Goal: Complete application form: Complete application form

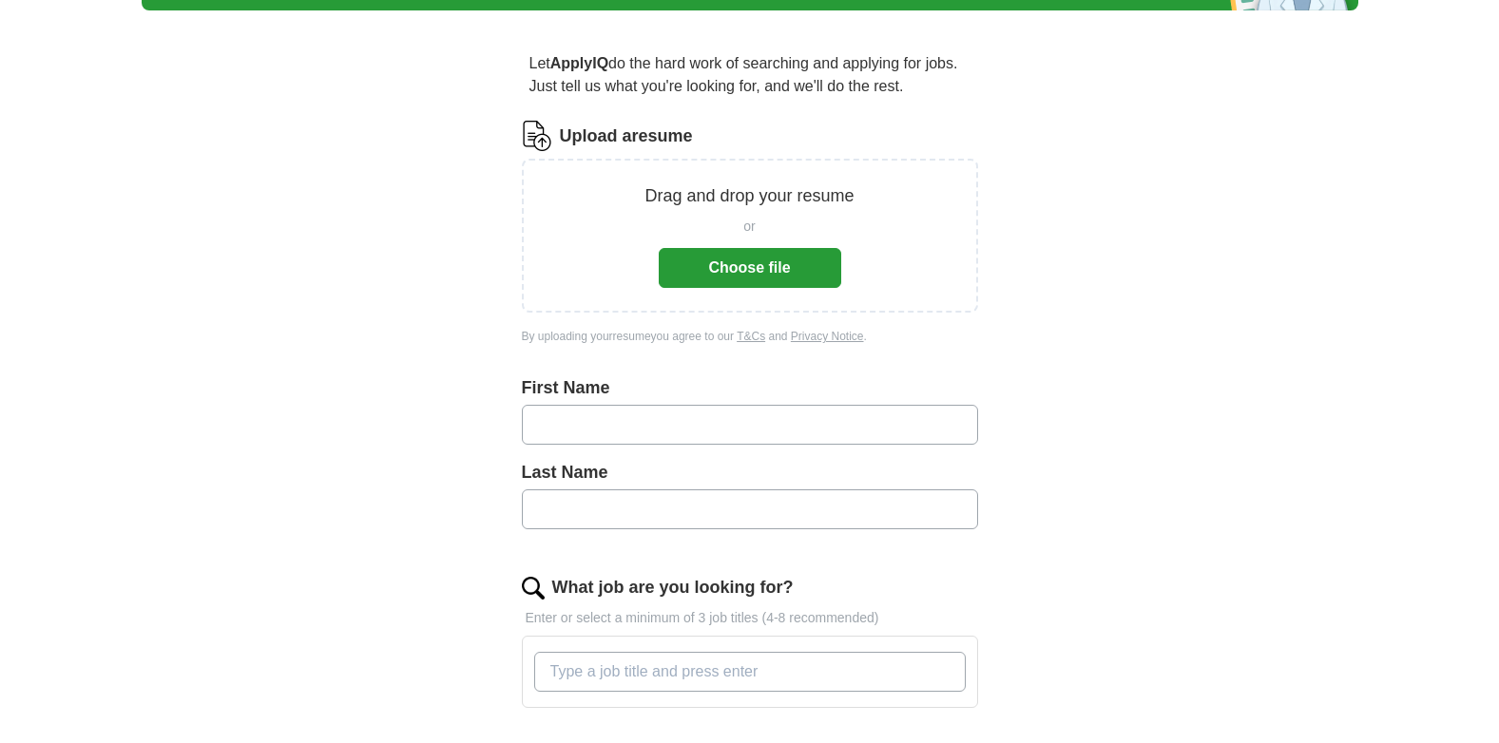
scroll to position [285, 0]
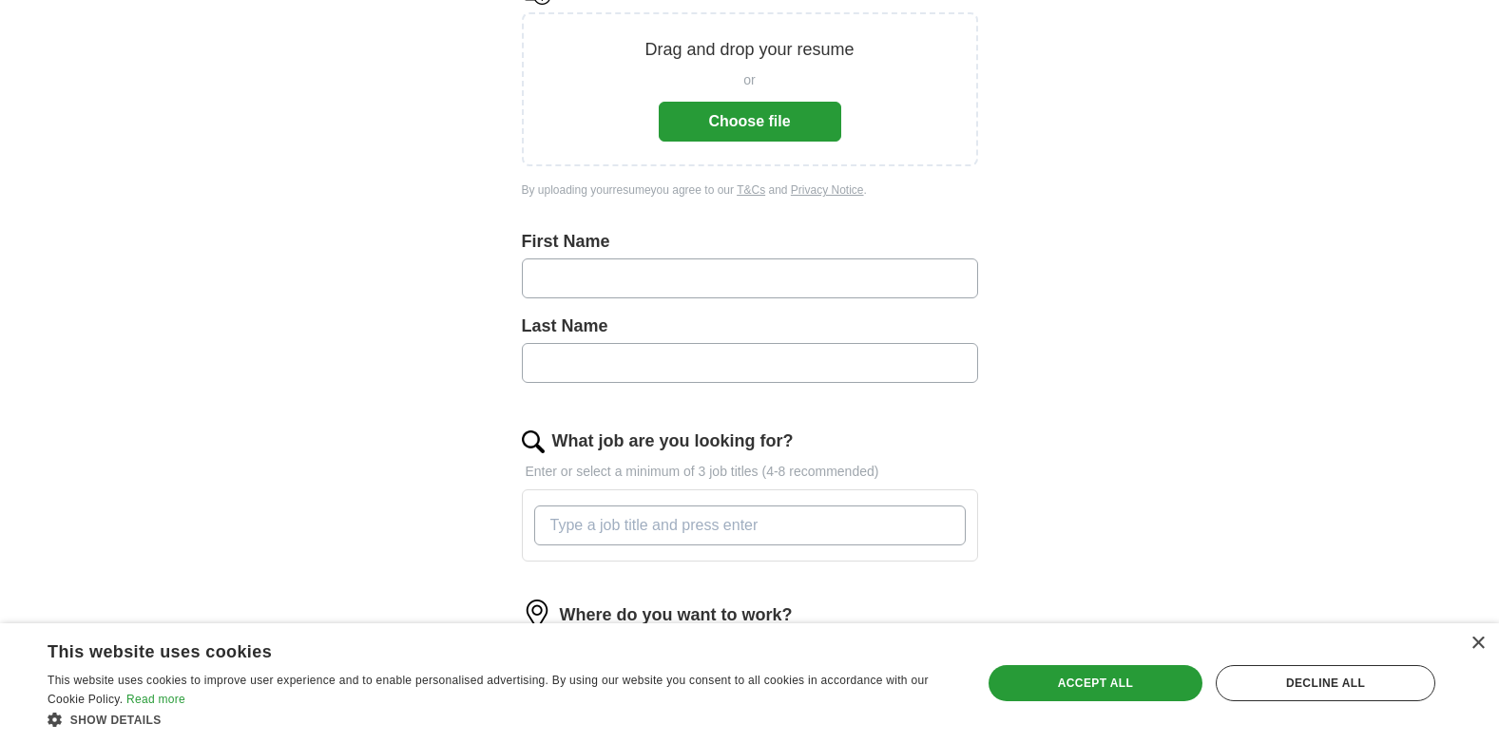
click at [550, 283] on input "text" at bounding box center [750, 279] width 456 height 40
type input "*****"
click at [577, 368] on input "text" at bounding box center [750, 363] width 456 height 40
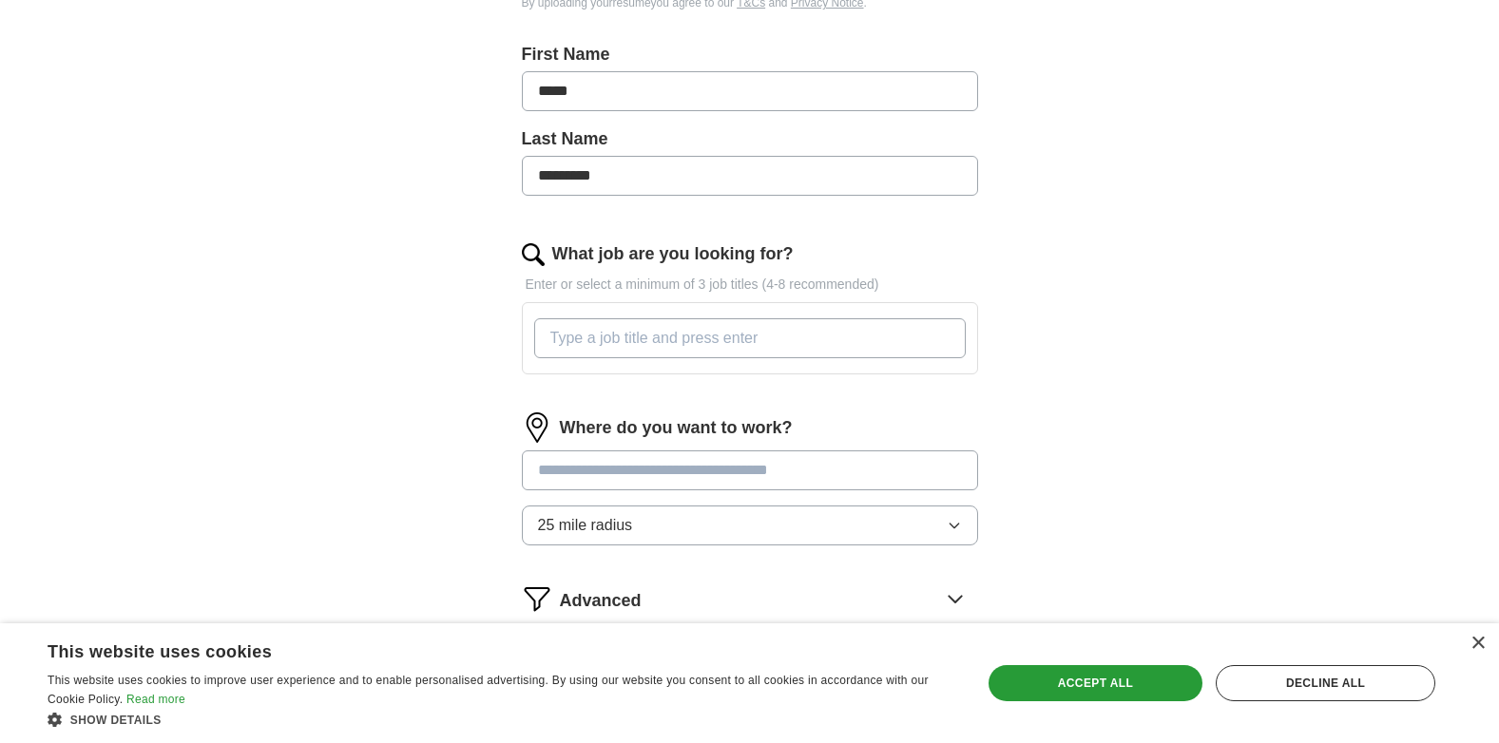
scroll to position [475, 0]
type input "*********"
click at [556, 340] on input "What job are you looking for?" at bounding box center [750, 336] width 432 height 40
type input "d"
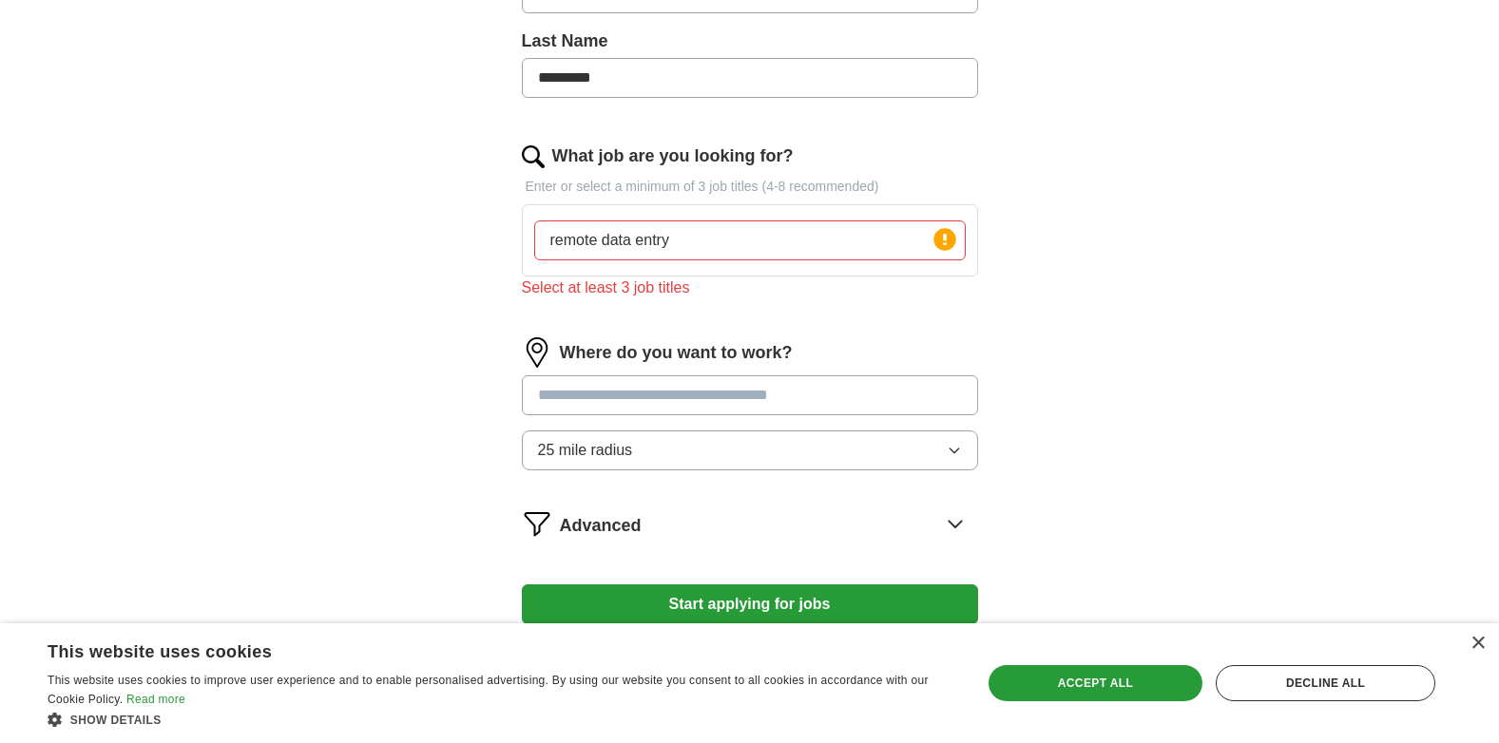
click at [612, 374] on div "Where do you want to work? 25 mile radius" at bounding box center [750, 411] width 456 height 148
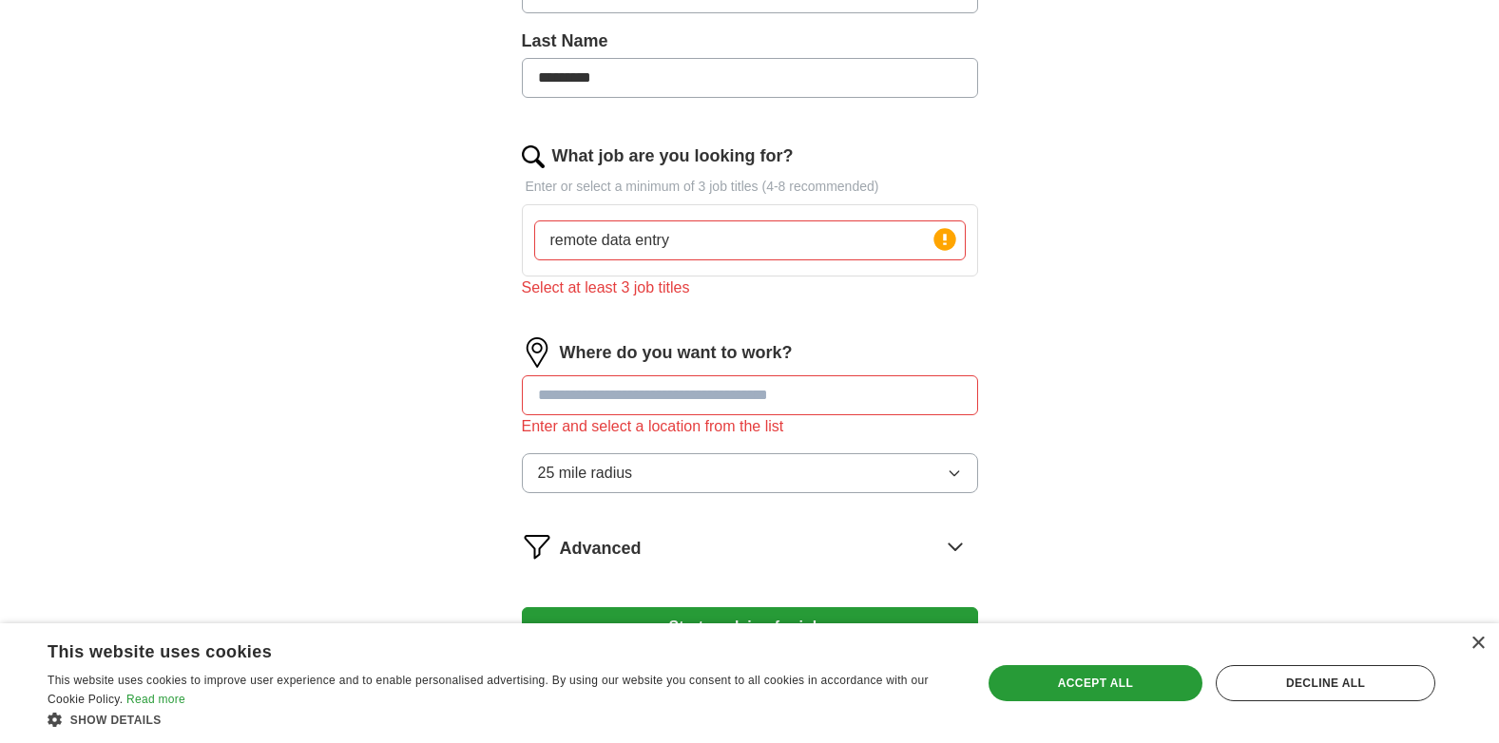
click at [671, 235] on input "remote data entry" at bounding box center [750, 241] width 432 height 40
type input "r"
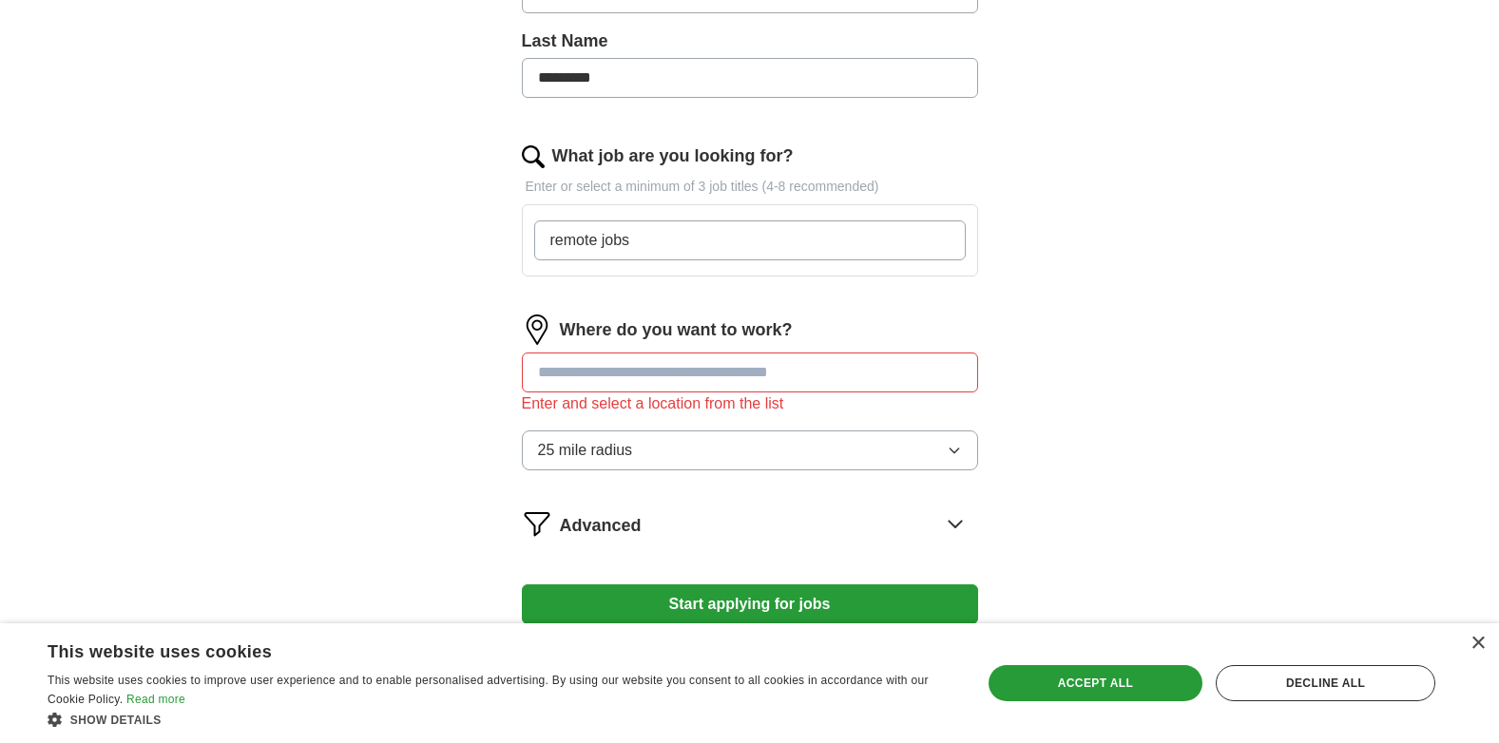
type input "remote jobs"
click at [640, 379] on input "text" at bounding box center [750, 373] width 456 height 40
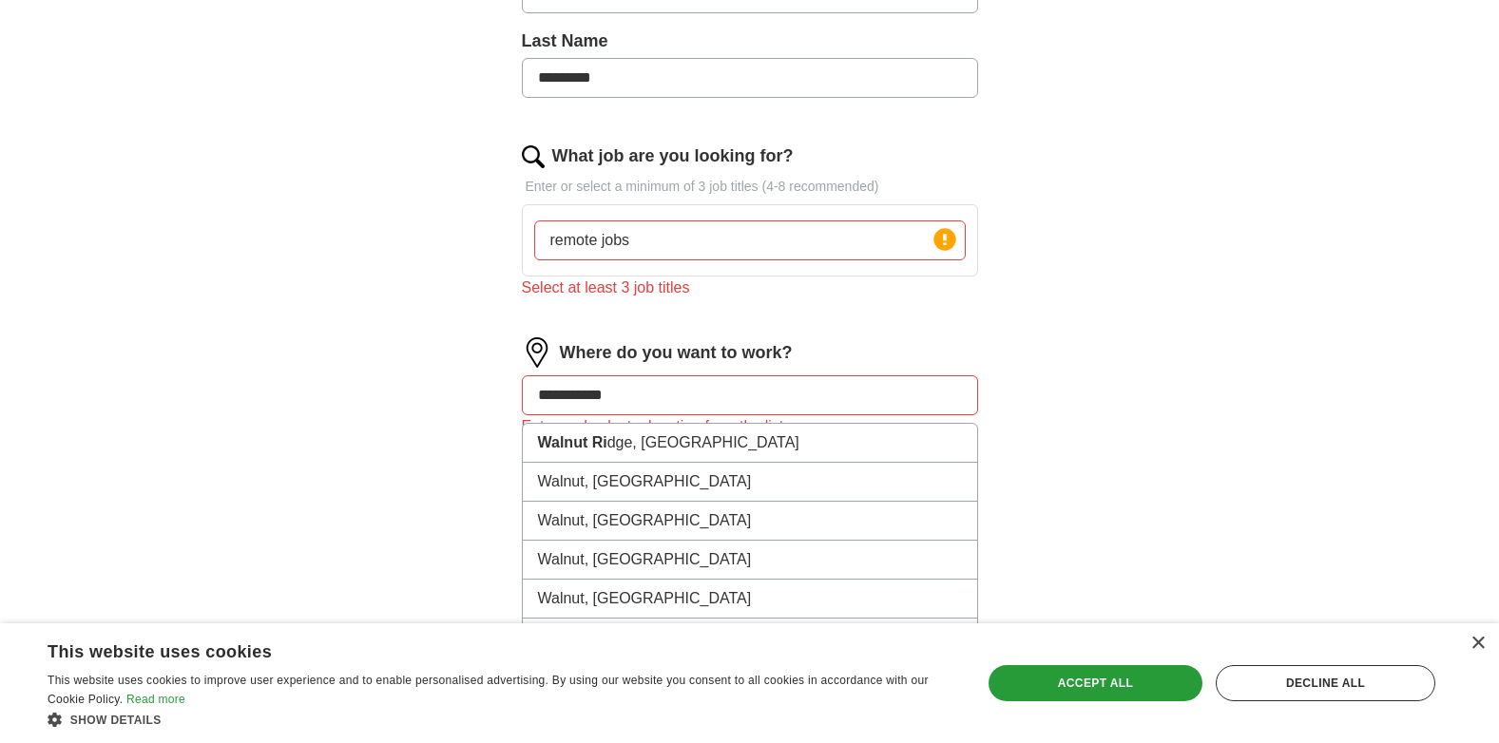
type input "**********"
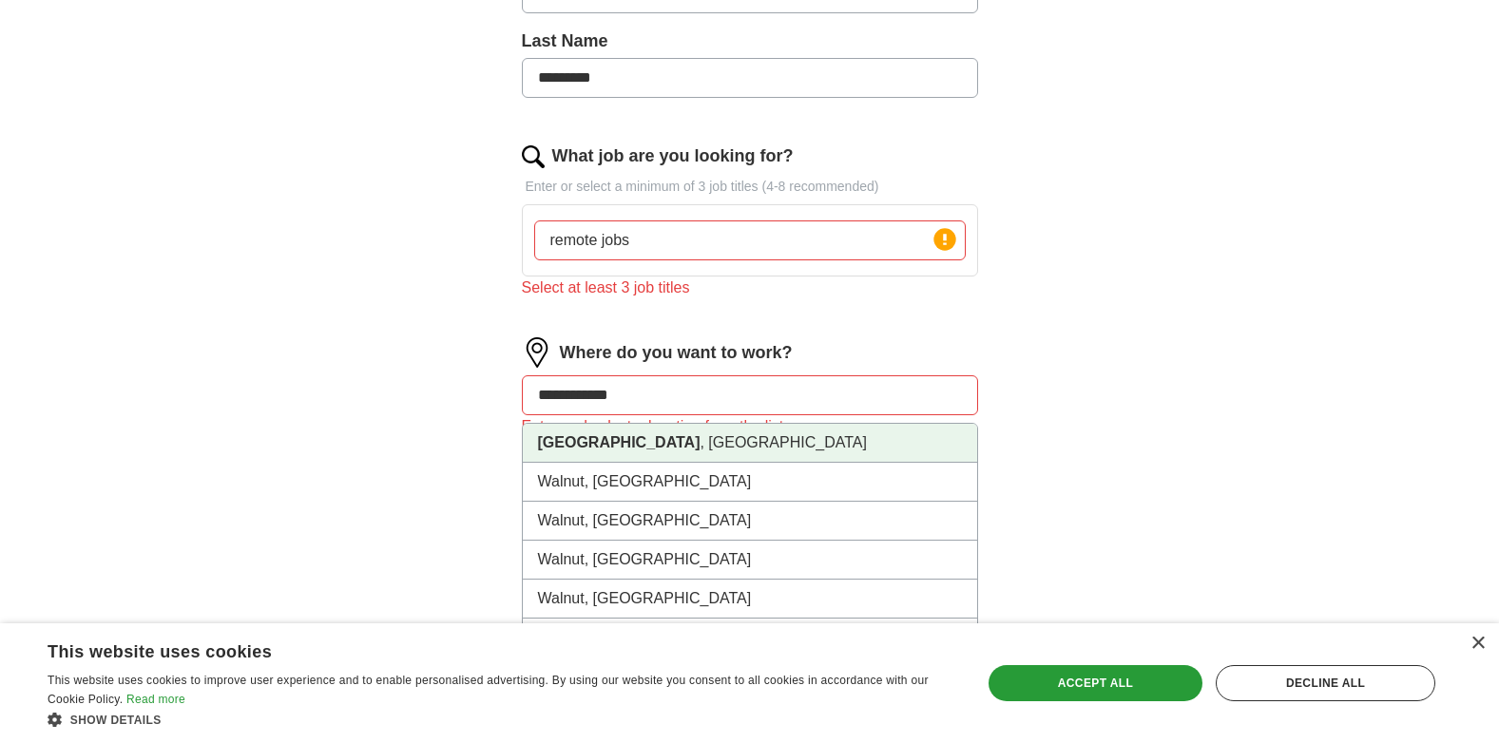
click at [635, 445] on li "[GEOGRAPHIC_DATA] , [GEOGRAPHIC_DATA]" at bounding box center [750, 443] width 454 height 39
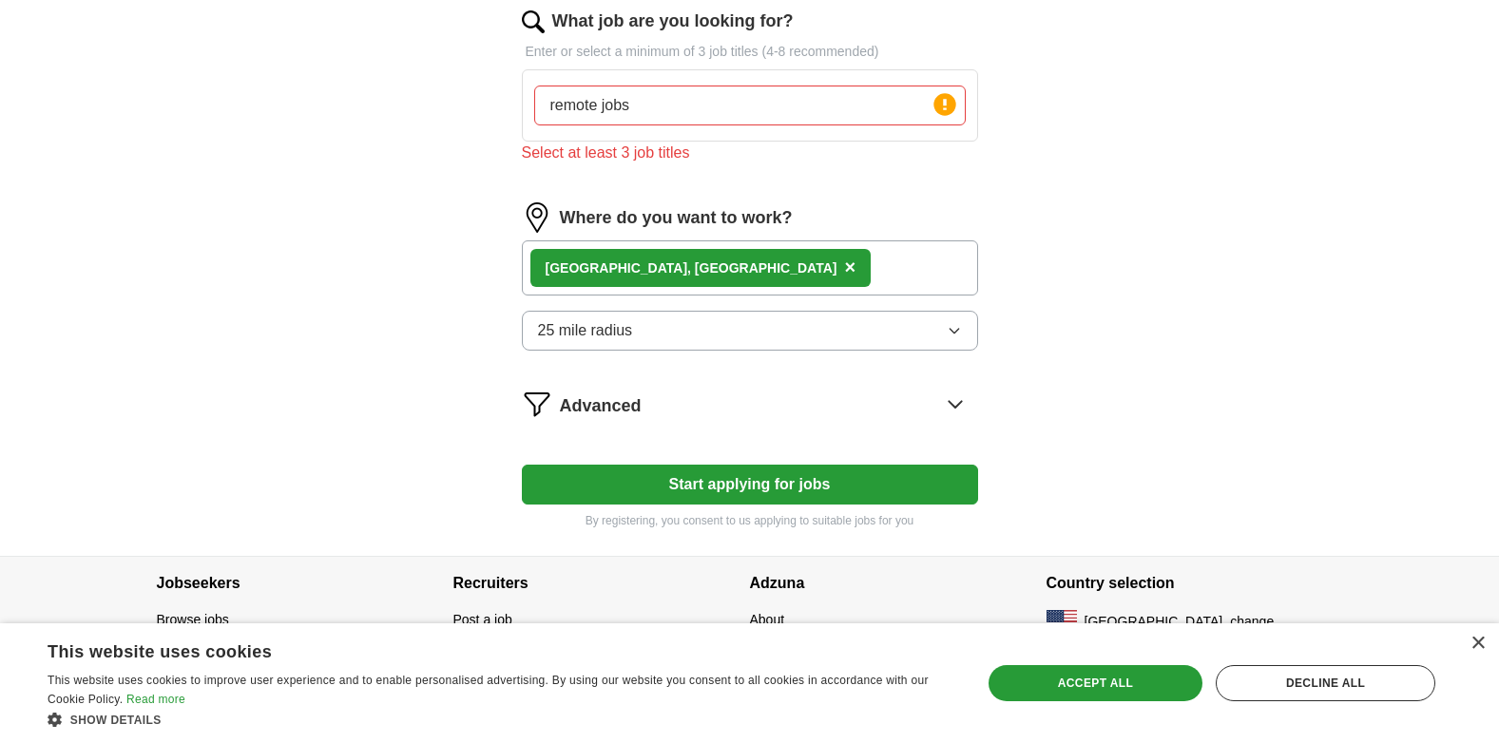
scroll to position [710, 0]
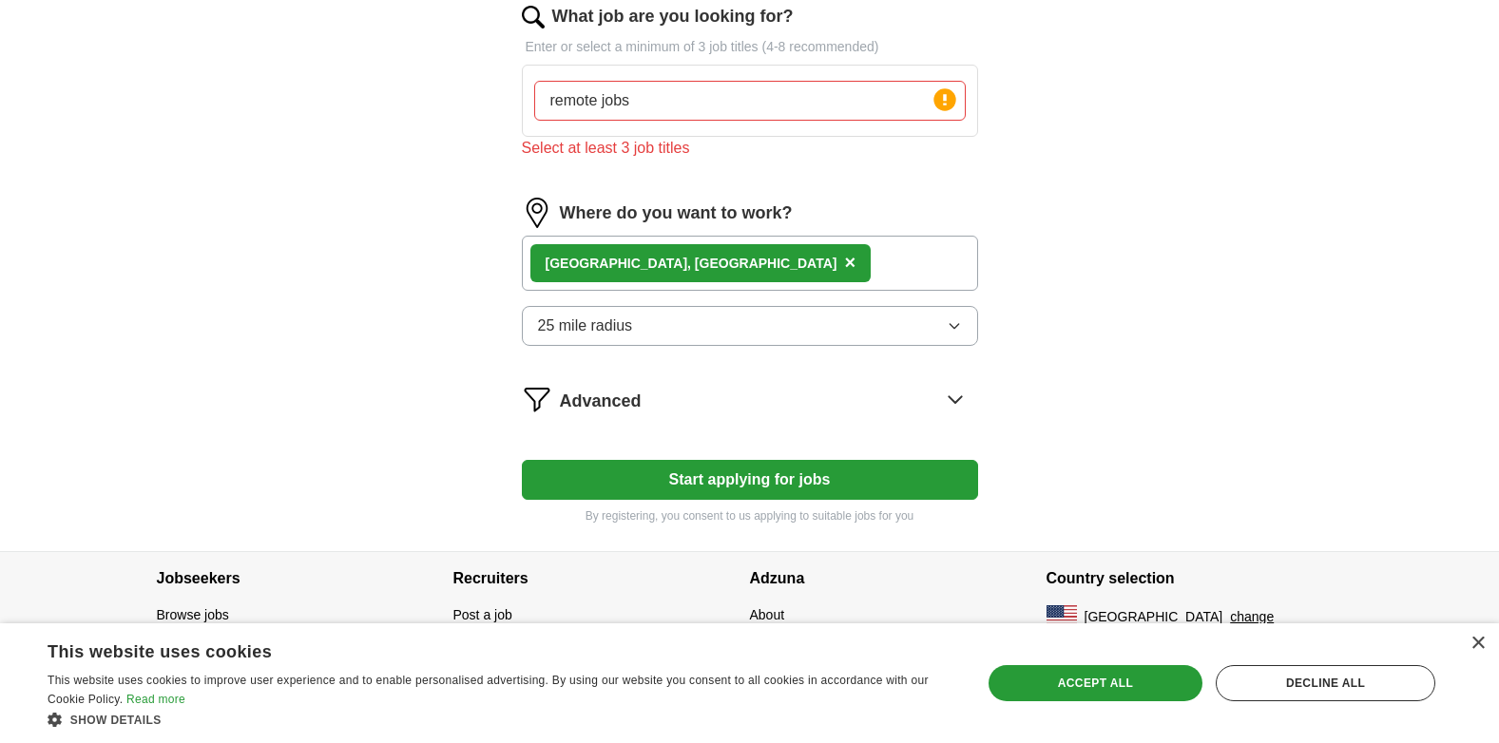
click at [823, 484] on button "Start applying for jobs" at bounding box center [750, 480] width 456 height 40
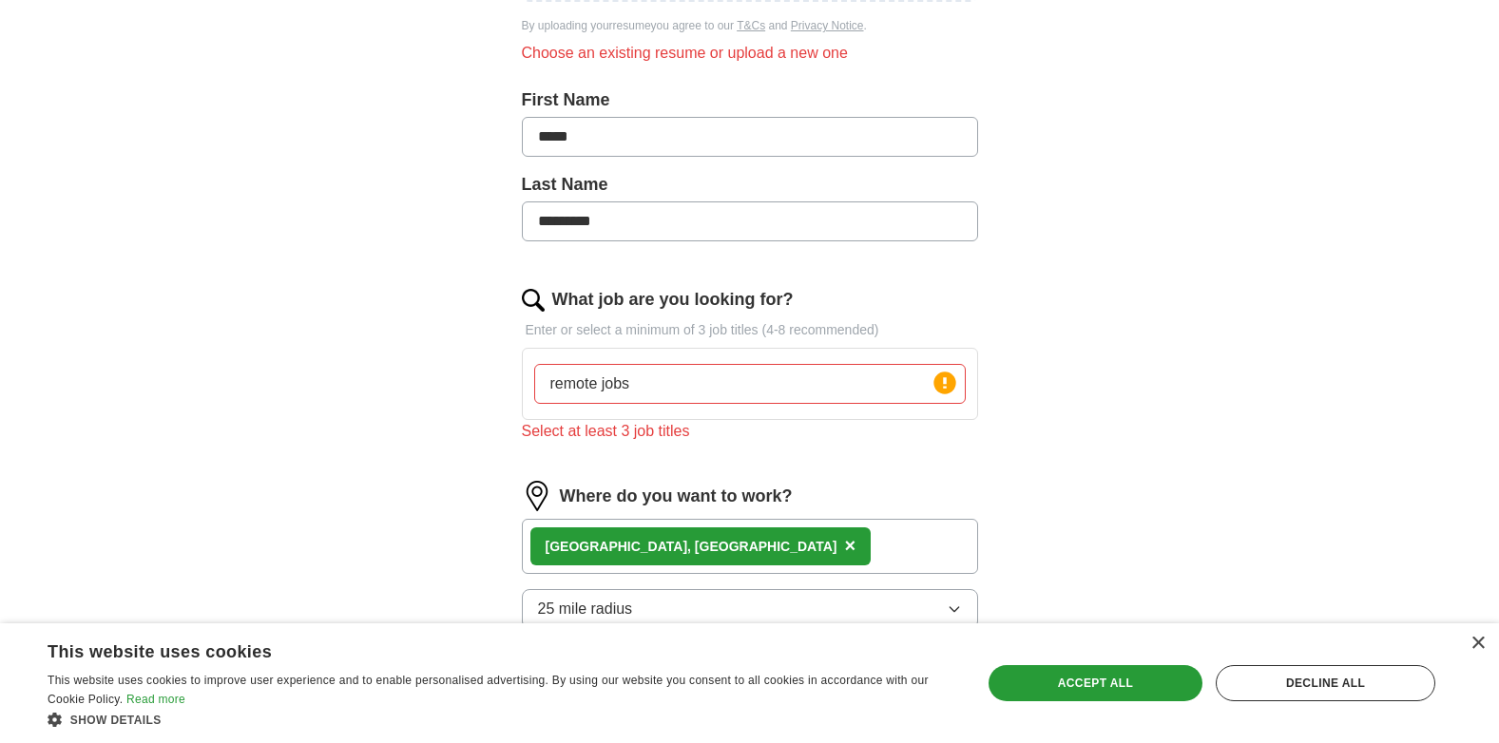
scroll to position [448, 0]
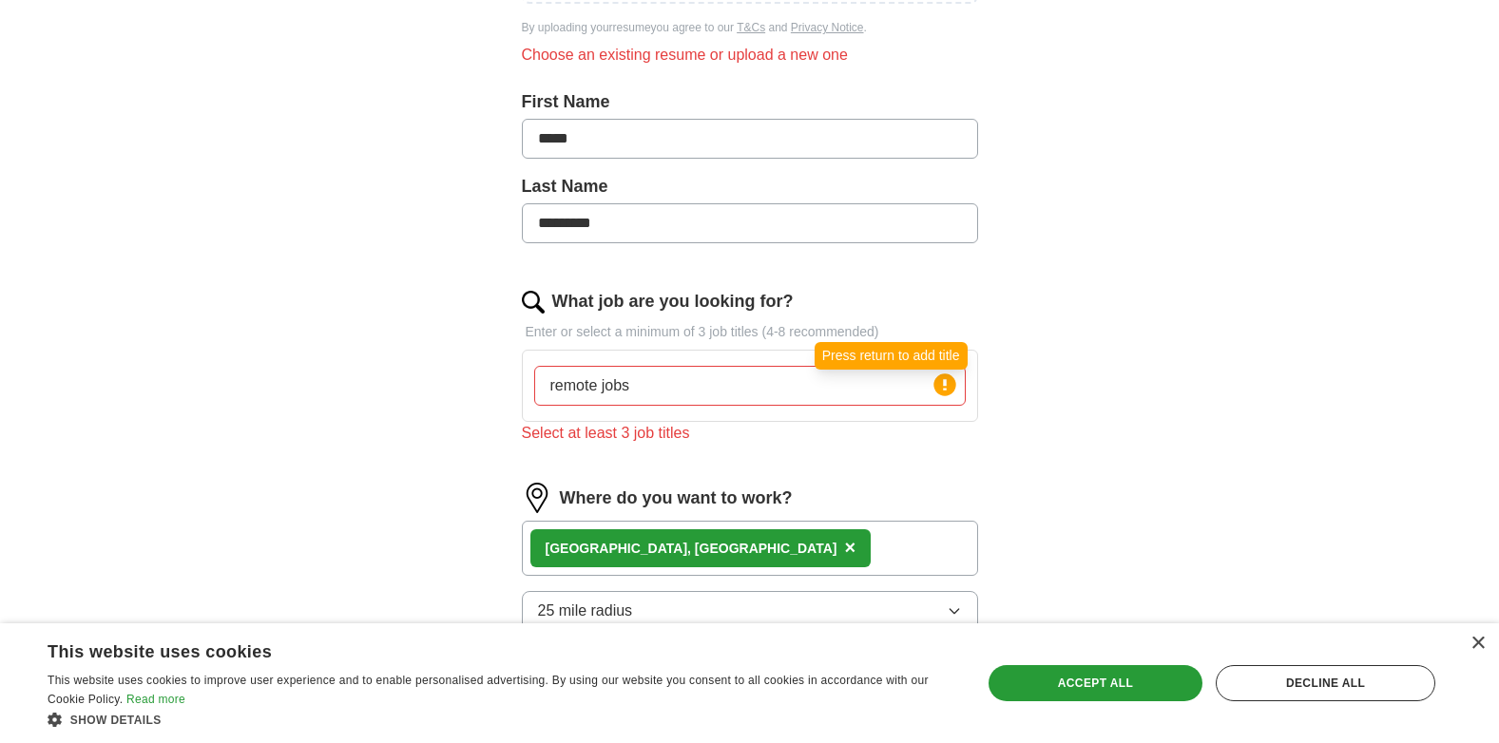
click at [939, 378] on circle at bounding box center [945, 385] width 22 height 22
click at [938, 382] on circle at bounding box center [945, 385] width 22 height 22
click at [644, 381] on input "remote jobs" at bounding box center [750, 386] width 432 height 40
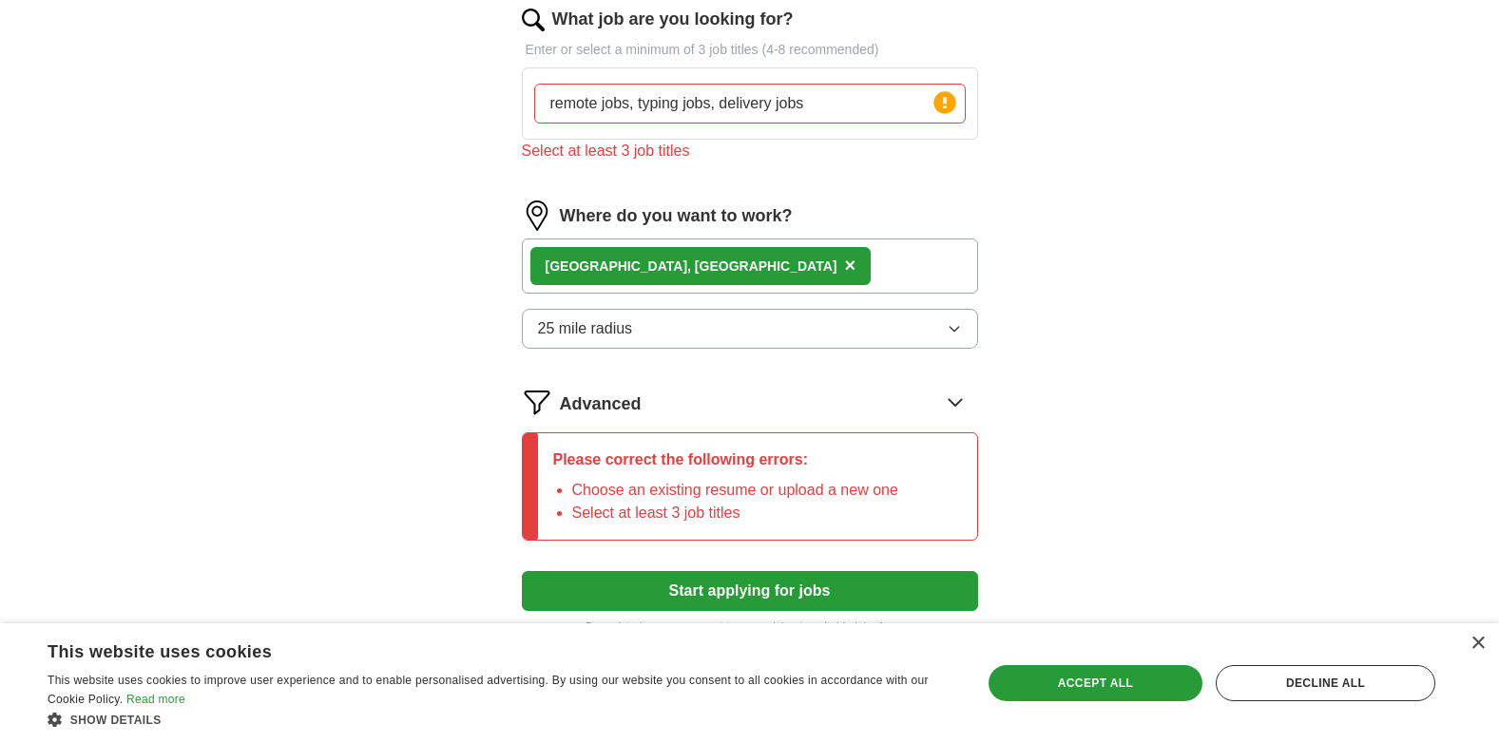
scroll to position [733, 0]
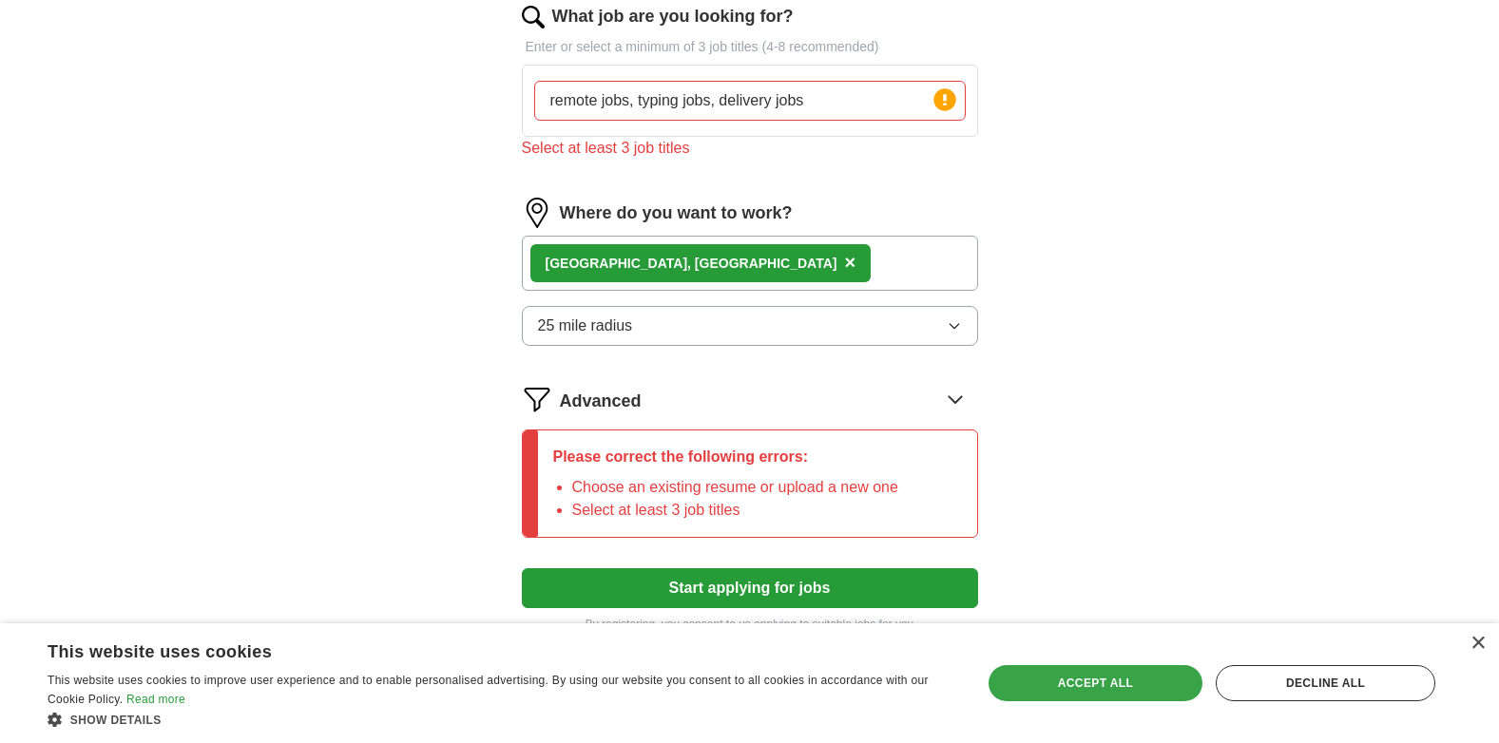
click at [1137, 683] on div "Accept all" at bounding box center [1096, 683] width 214 height 36
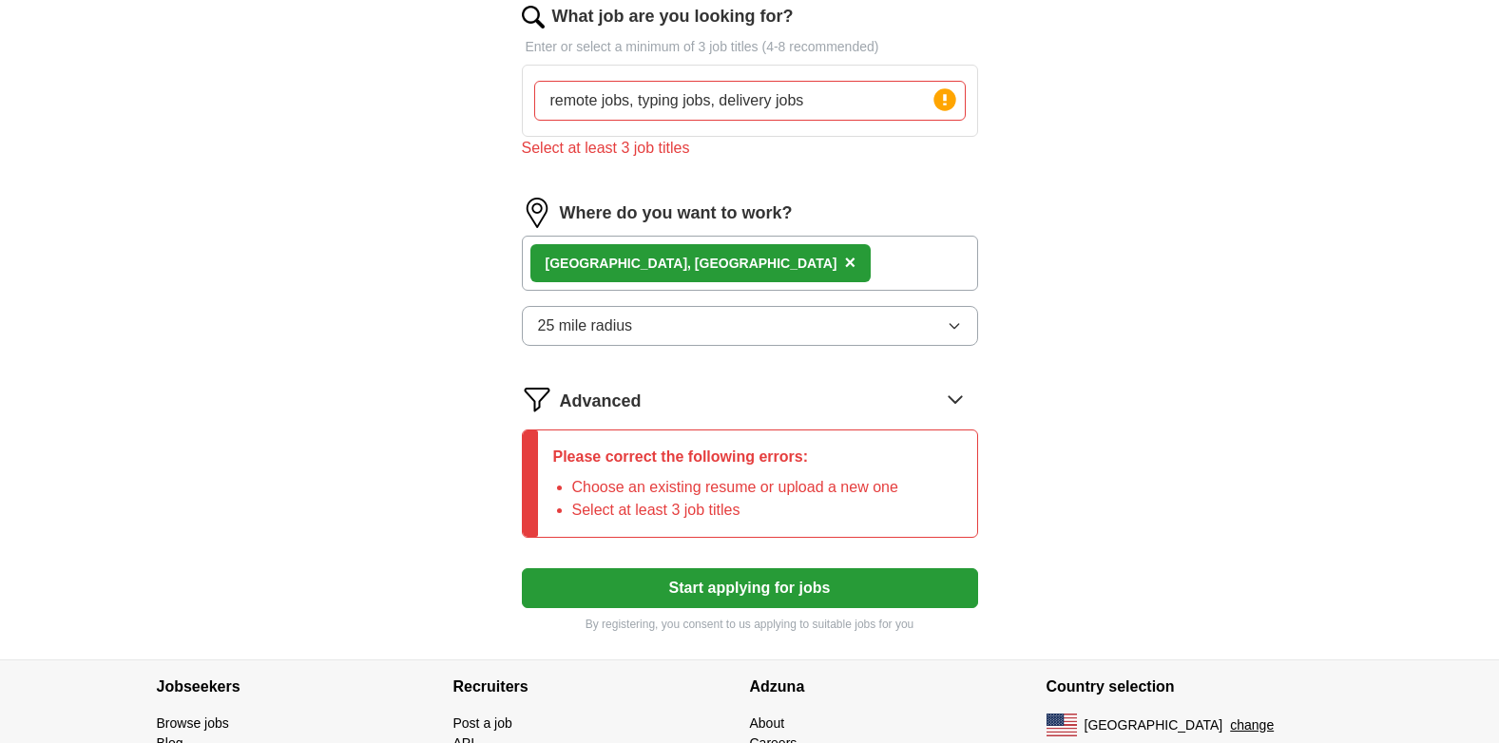
click at [920, 580] on button "Start applying for jobs" at bounding box center [750, 588] width 456 height 40
click at [838, 97] on input "remote jobs, typing jobs, delivery jobs" at bounding box center [750, 101] width 432 height 40
type input "r"
click at [844, 556] on form "Upload a resume Drag and drop your resume or Choose file By uploading your resu…" at bounding box center [750, 80] width 456 height 1107
click at [828, 98] on input "delivery driver, data entry, manufacturing" at bounding box center [750, 101] width 432 height 40
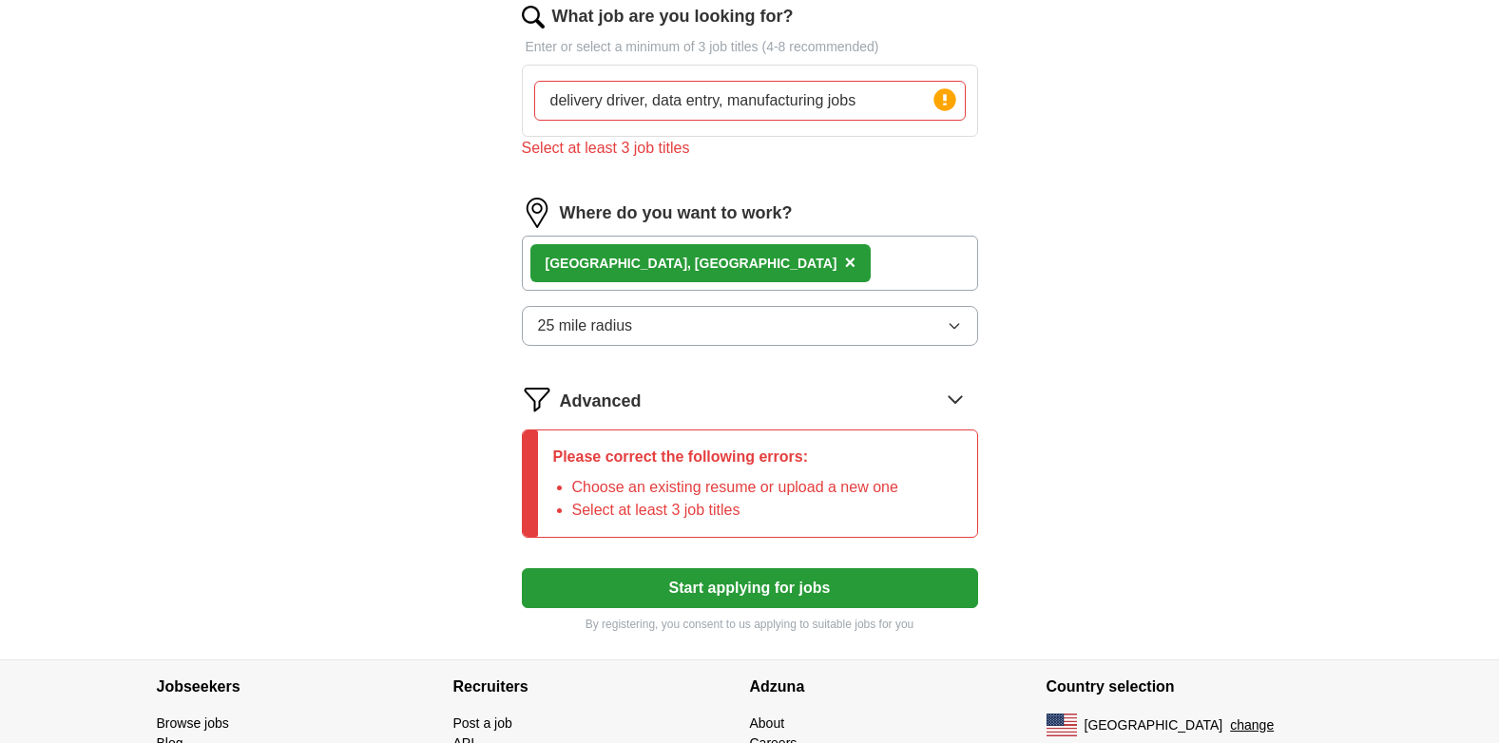
click at [860, 589] on button "Start applying for jobs" at bounding box center [750, 588] width 456 height 40
click at [951, 324] on icon "button" at bounding box center [954, 325] width 15 height 15
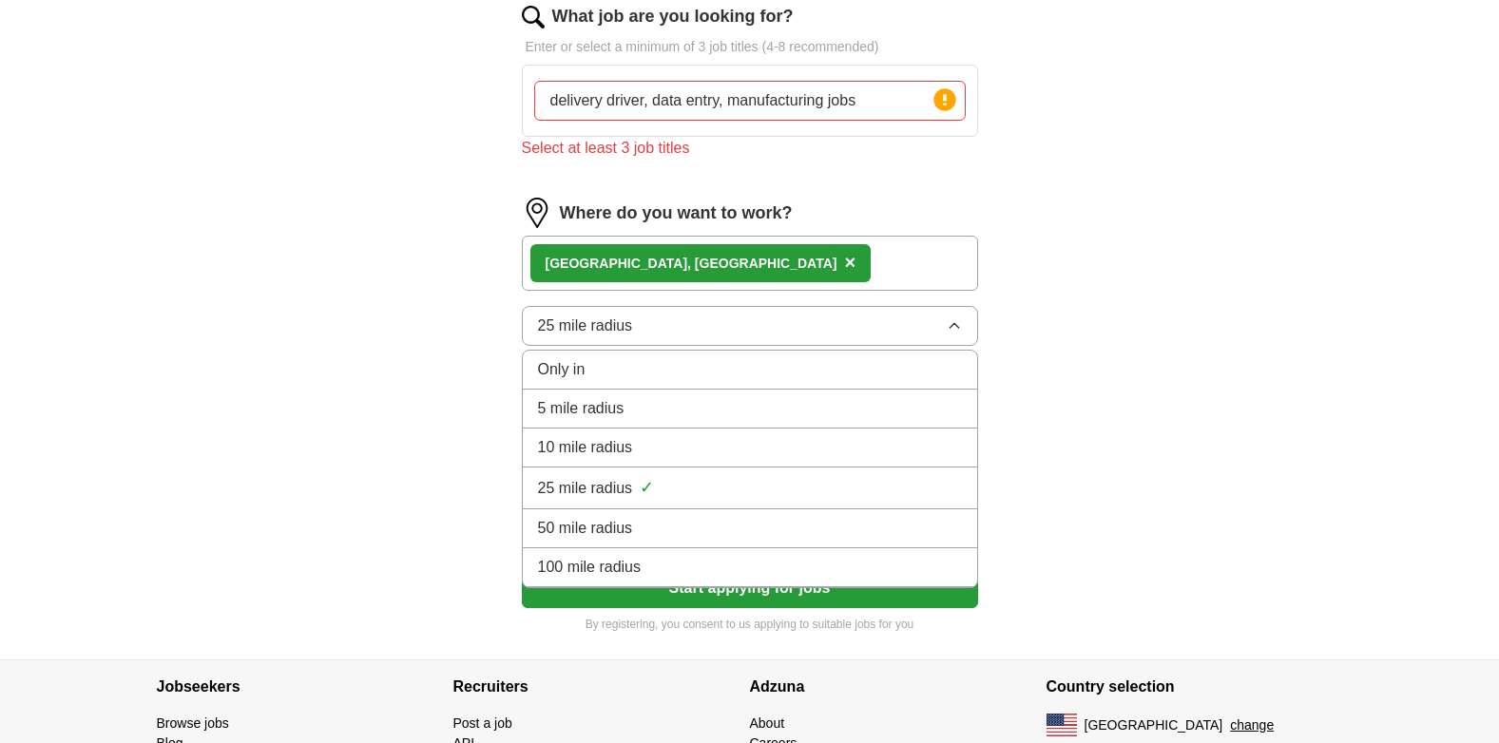
click at [951, 324] on icon "button" at bounding box center [954, 325] width 15 height 15
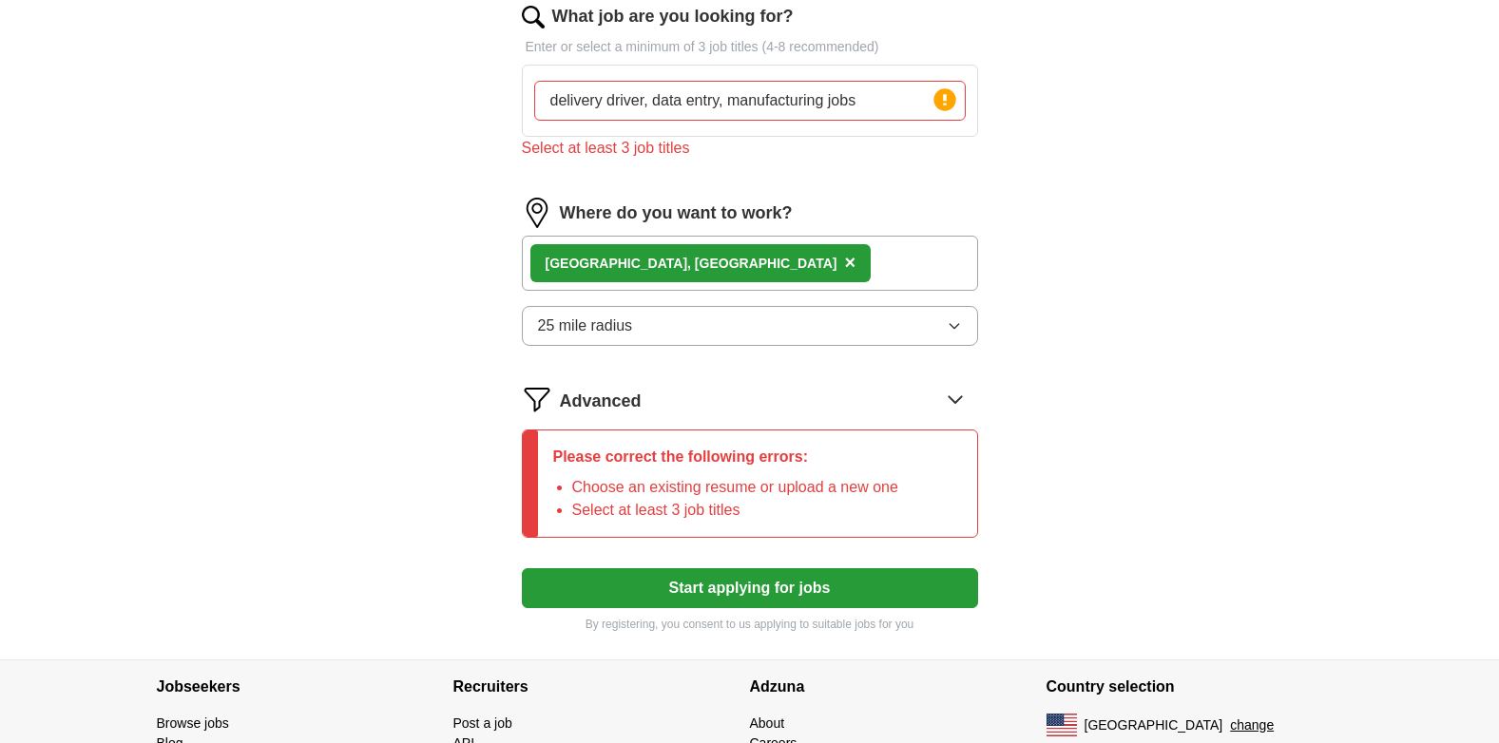
click at [863, 94] on input "delivery driver, data entry, manufacturing jobs" at bounding box center [750, 101] width 432 height 40
type input "d"
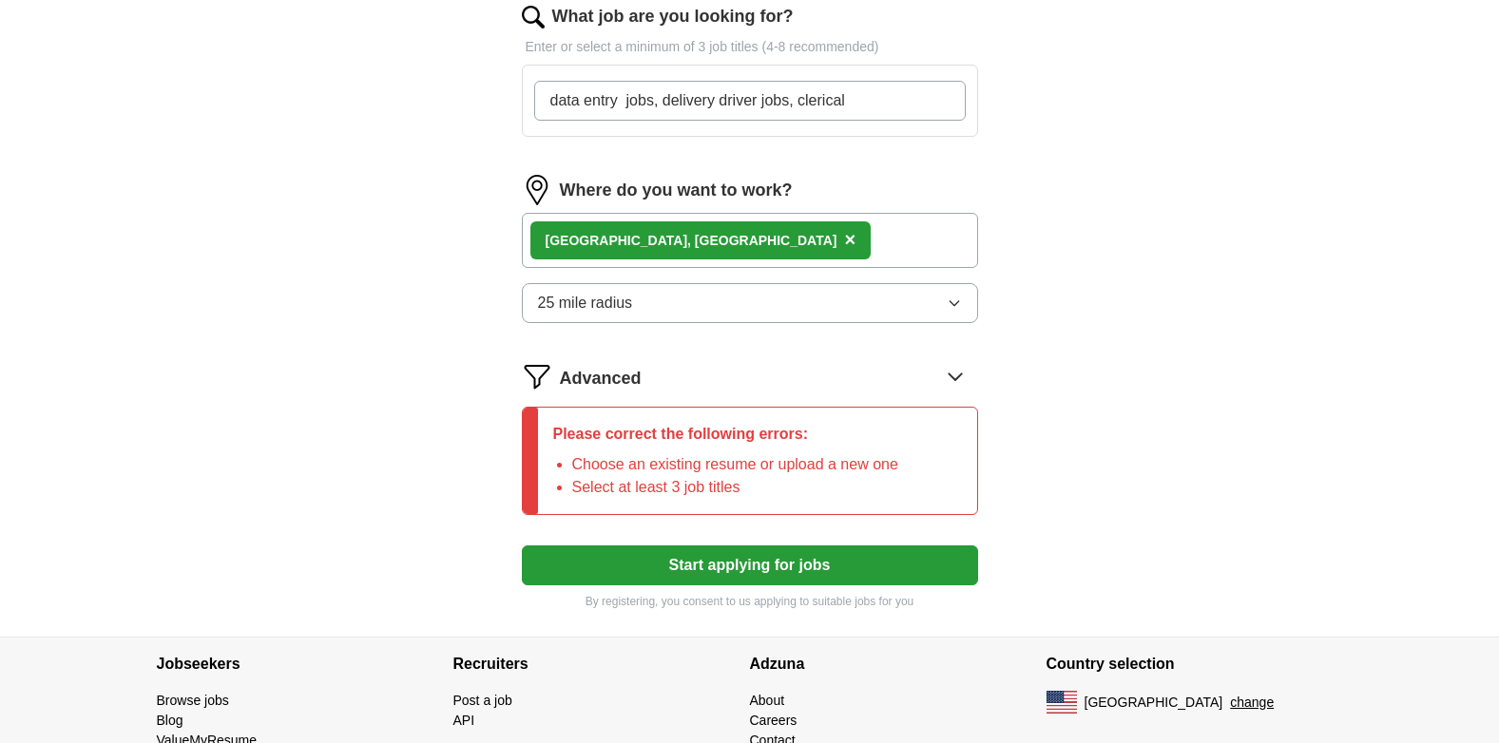
click at [863, 568] on button "Start applying for jobs" at bounding box center [750, 566] width 456 height 40
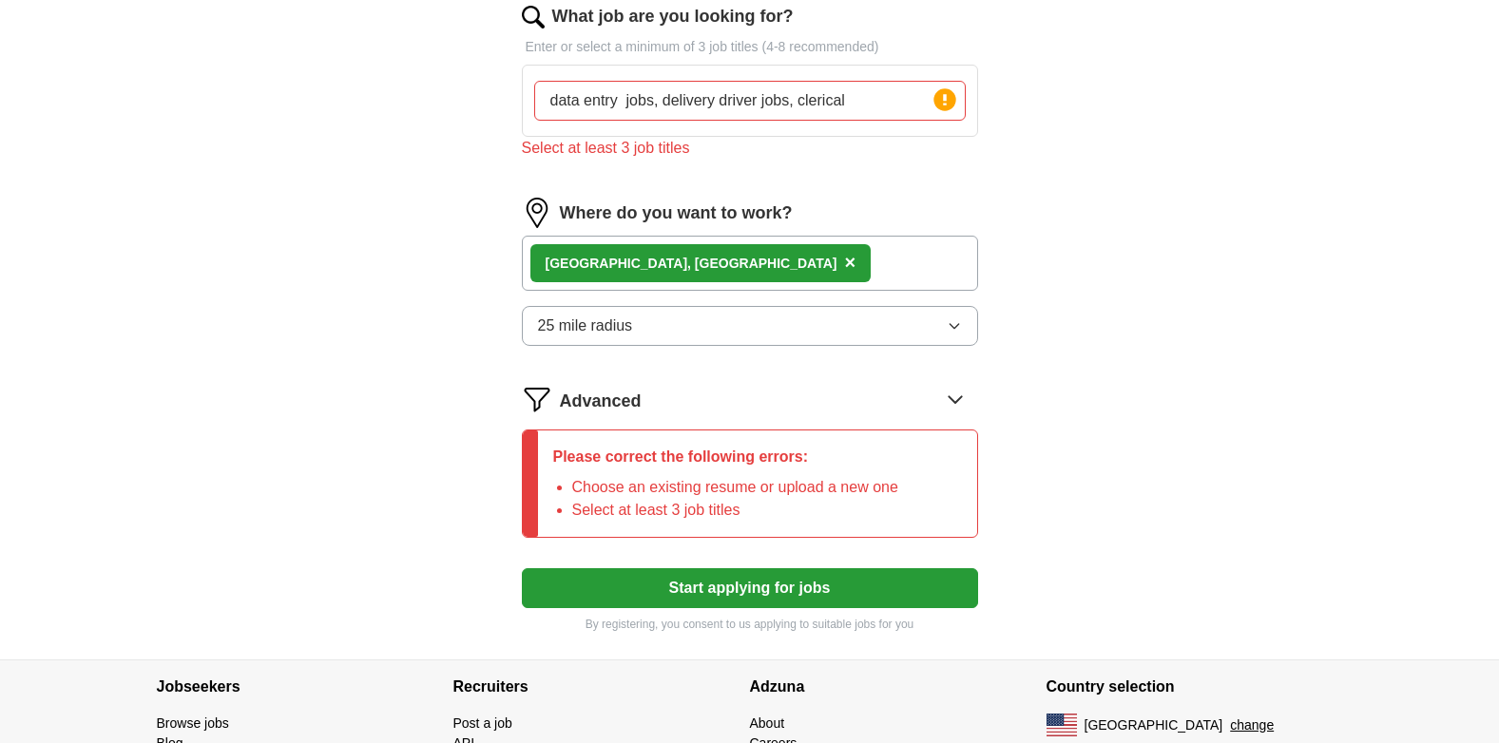
click at [857, 92] on input "data entry jobs, delivery driver jobs, clerical" at bounding box center [750, 101] width 432 height 40
click at [810, 579] on button "Start applying for jobs" at bounding box center [750, 588] width 456 height 40
click at [942, 101] on icon at bounding box center [945, 100] width 27 height 27
click at [936, 103] on circle at bounding box center [945, 99] width 22 height 22
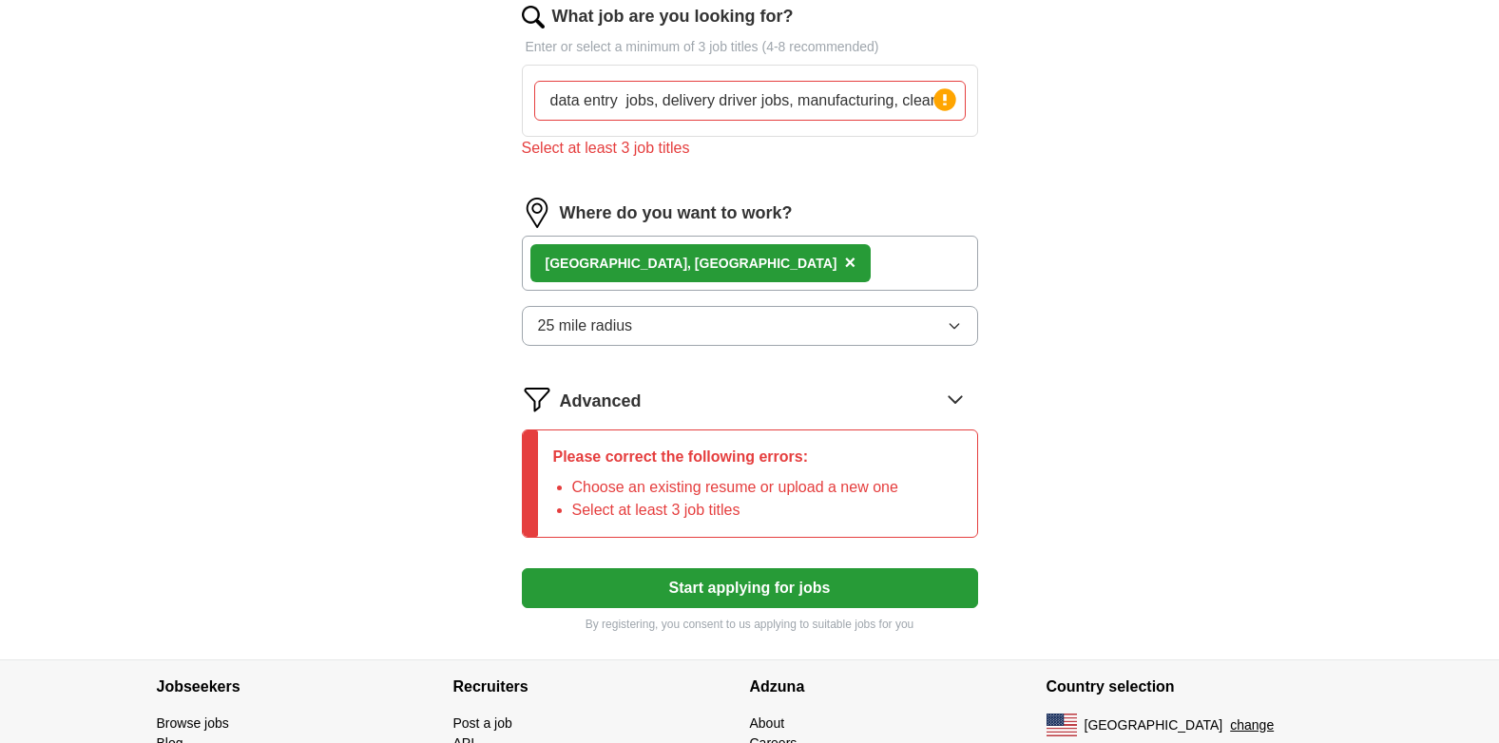
click at [905, 113] on input "data entry jobs, delivery driver jobs, manufacturing, cleaning," at bounding box center [750, 101] width 432 height 40
click at [623, 105] on input "cleaning," at bounding box center [750, 101] width 432 height 40
type input "c"
